Goal: Task Accomplishment & Management: Use online tool/utility

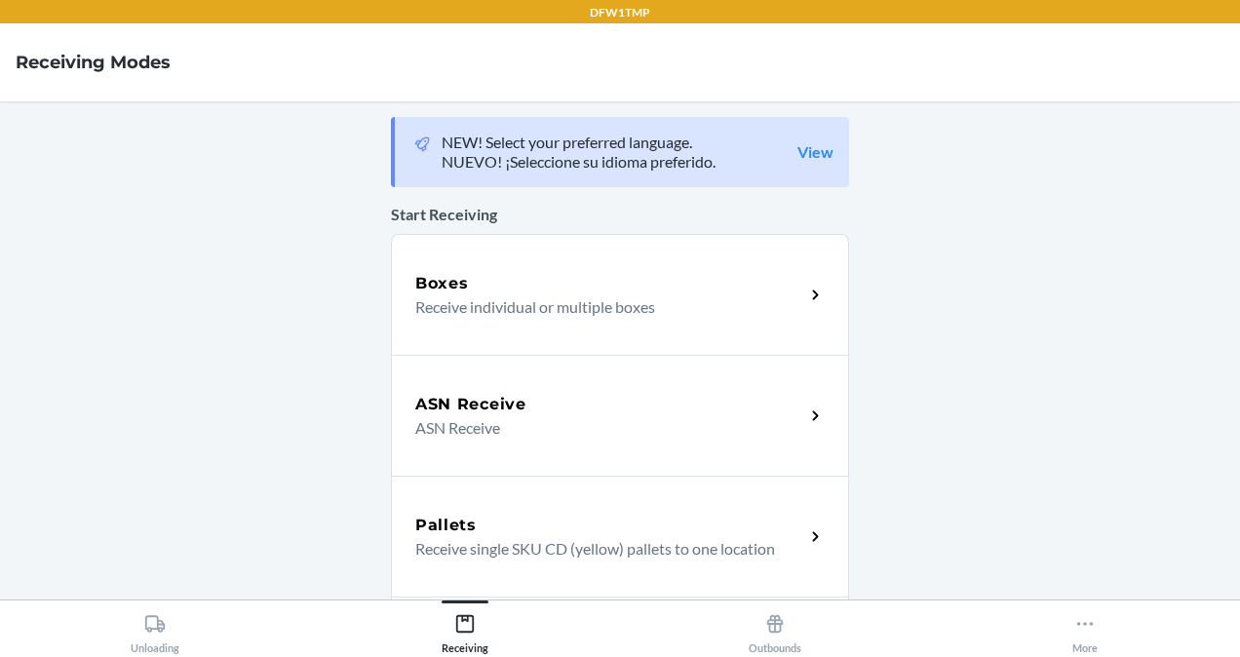
click at [634, 425] on p "ASN Receive" at bounding box center [601, 427] width 373 height 23
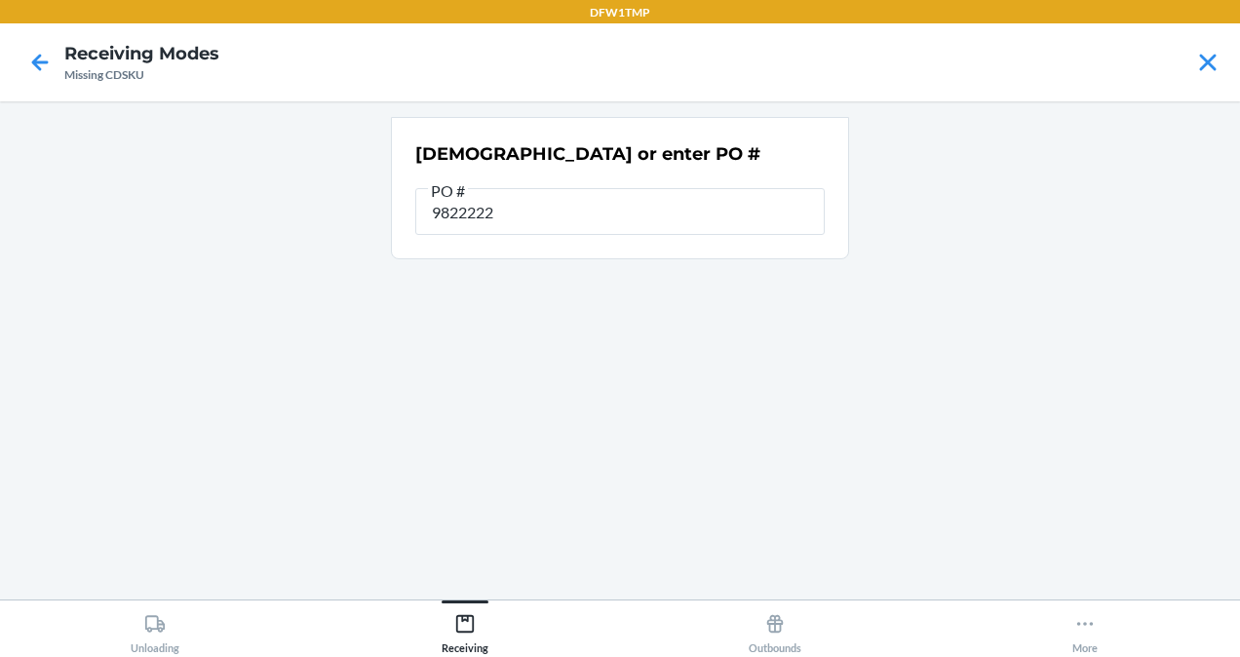
type input "982222"
type input "9822222"
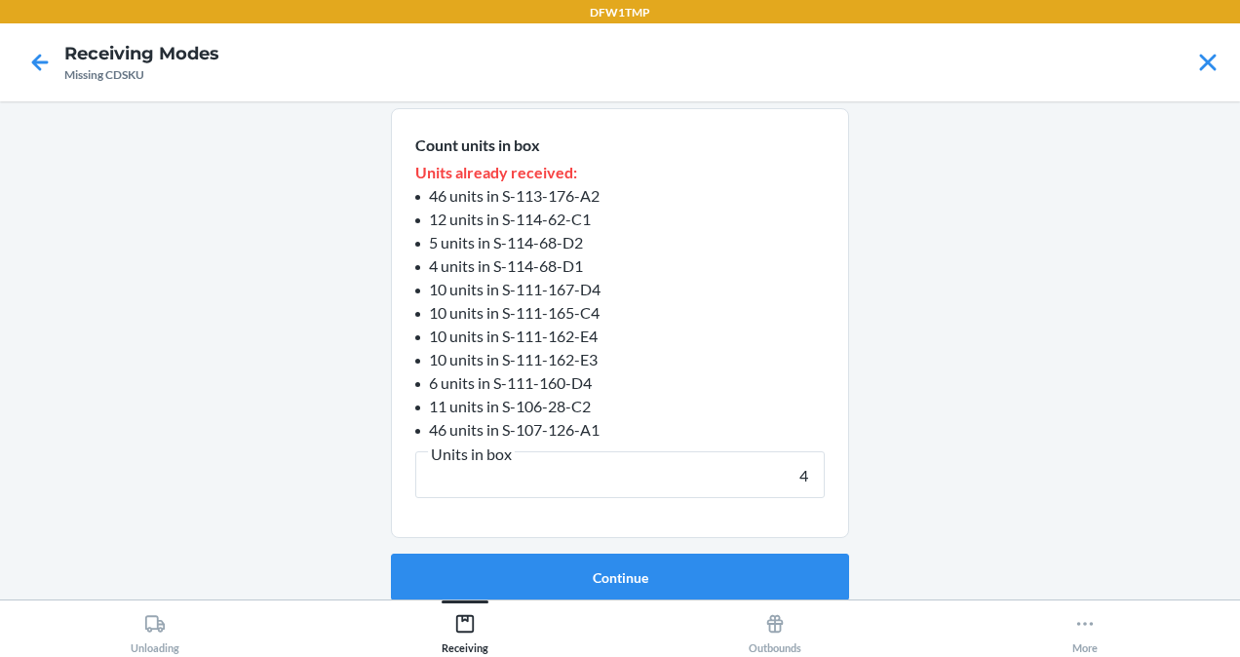
scroll to position [183, 0]
type input "46"
click button "Continue" at bounding box center [620, 578] width 458 height 47
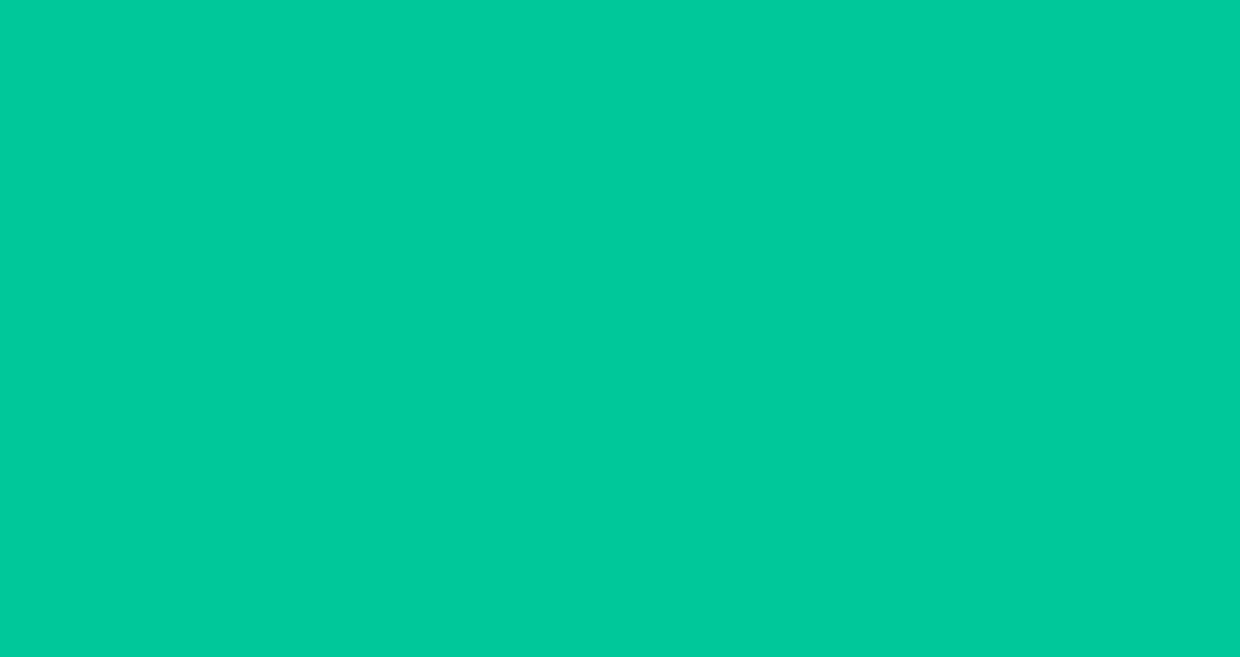
scroll to position [71, 0]
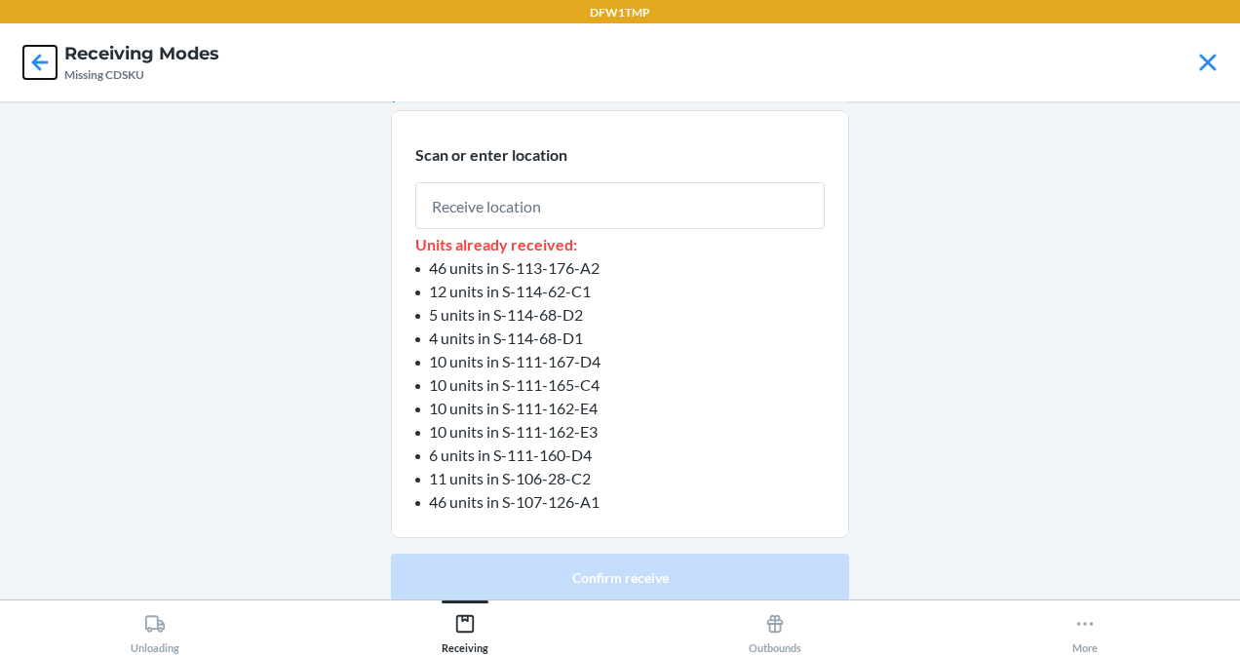
click at [47, 62] on icon at bounding box center [40, 62] width 17 height 17
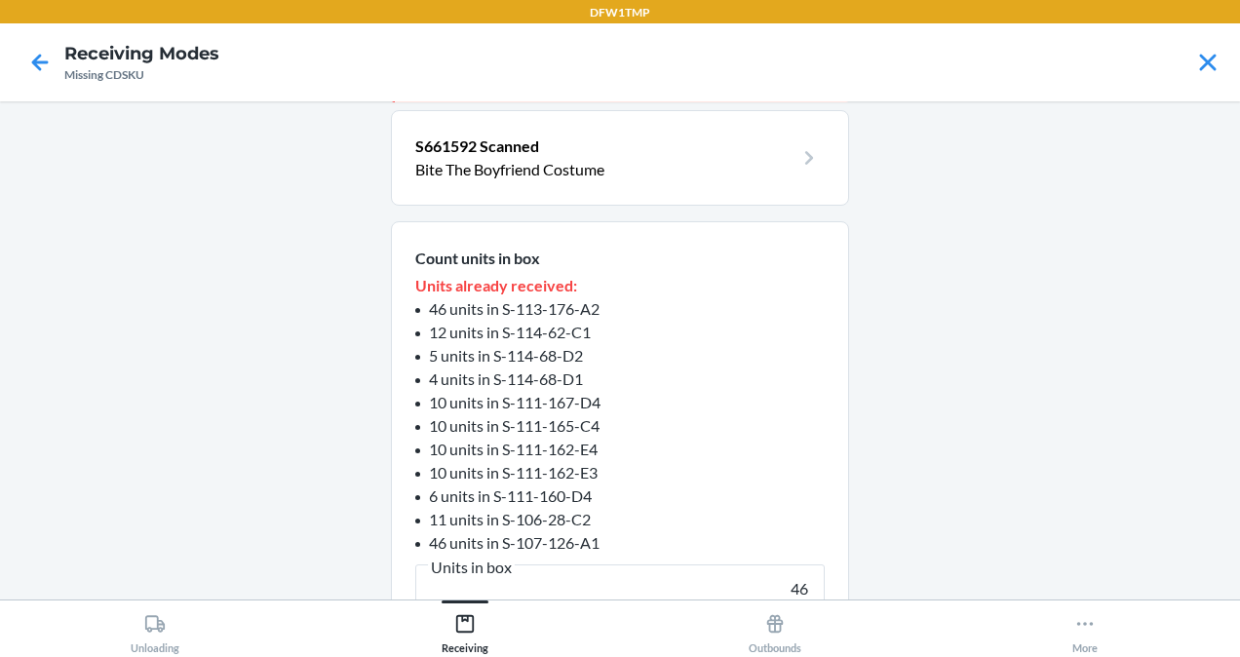
scroll to position [83, 0]
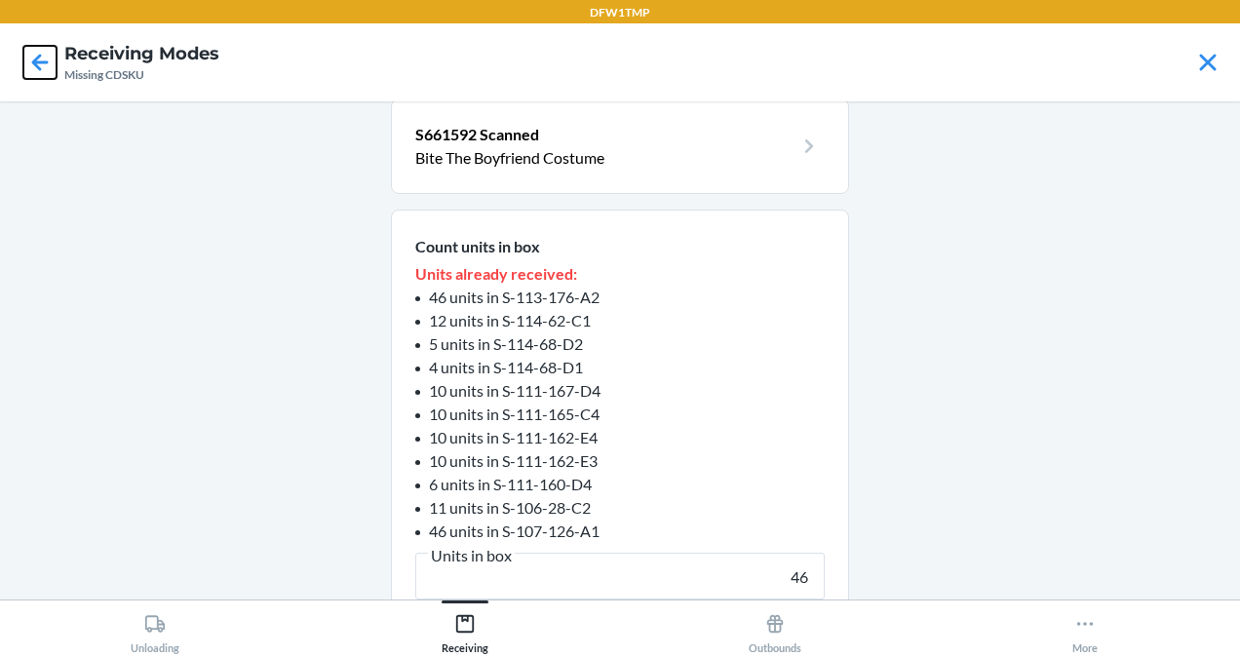
click at [47, 62] on icon at bounding box center [40, 62] width 17 height 17
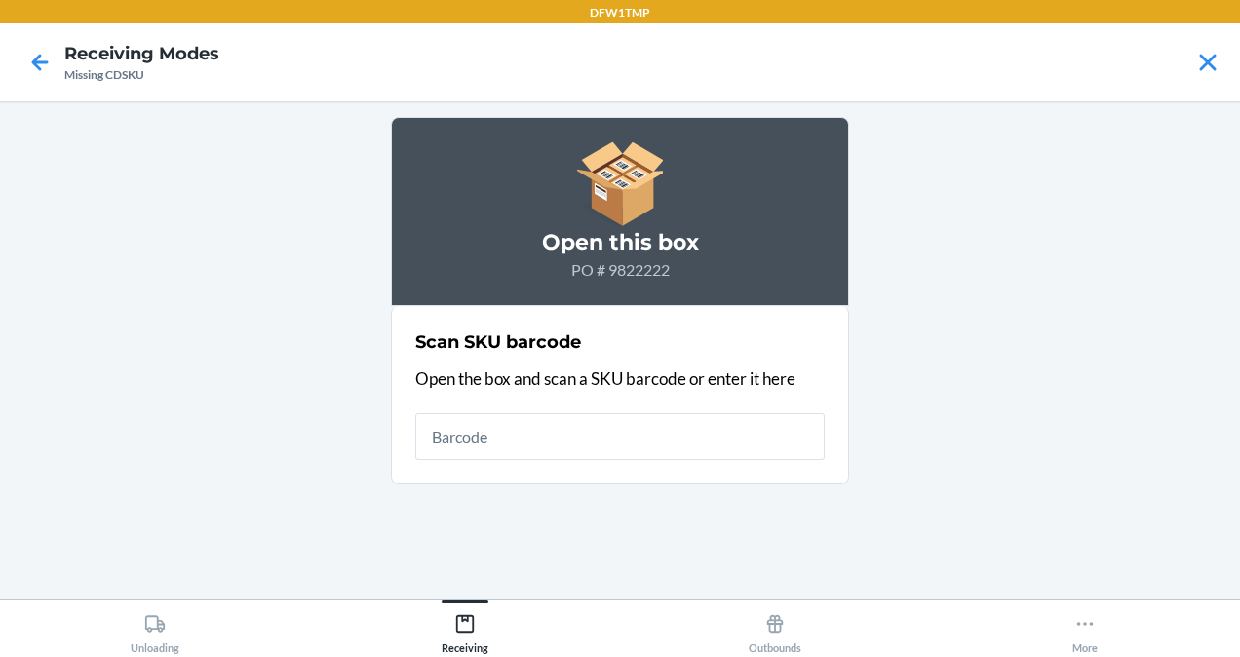
drag, startPoint x: 58, startPoint y: 71, endPoint x: 46, endPoint y: 63, distance: 14.1
click at [46, 63] on div at bounding box center [40, 62] width 49 height 49
click at [46, 63] on icon at bounding box center [40, 62] width 17 height 17
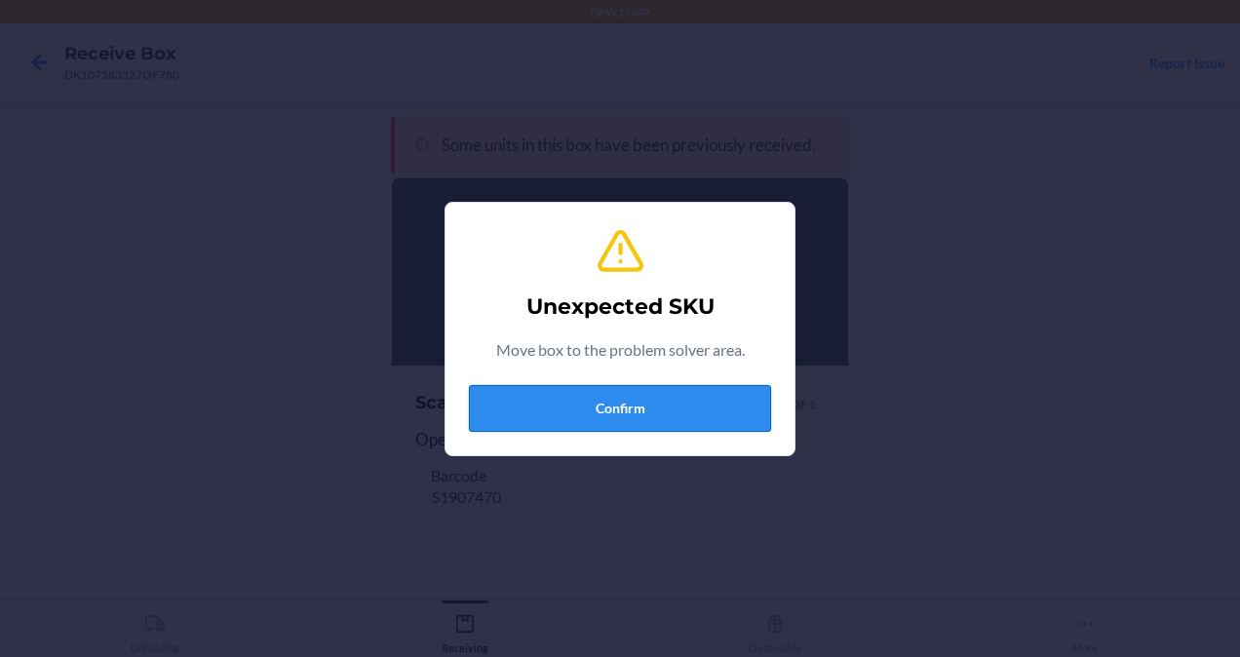
click at [685, 388] on button "Confirm" at bounding box center [620, 408] width 302 height 47
